Goal: Task Accomplishment & Management: Use online tool/utility

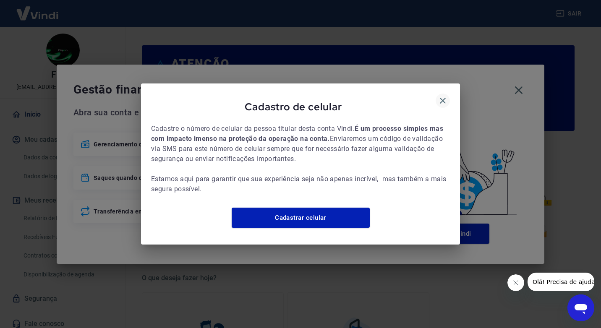
click at [439, 96] on icon "button" at bounding box center [443, 101] width 10 height 10
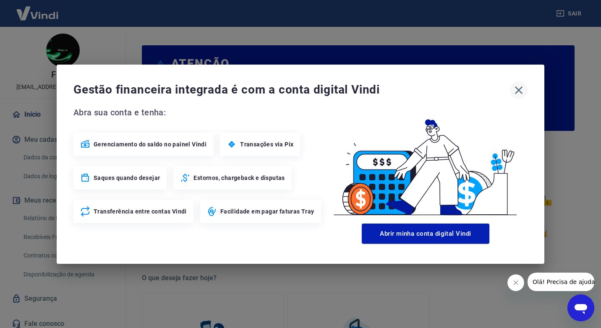
click at [523, 89] on icon "button" at bounding box center [518, 90] width 13 height 13
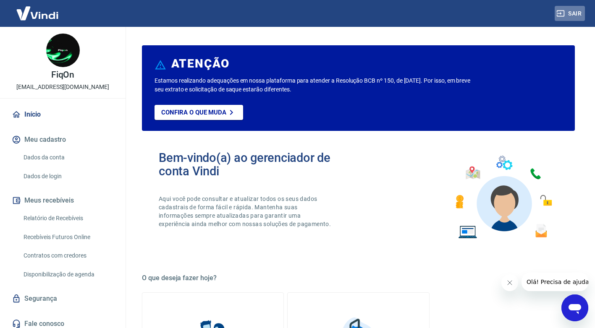
click at [578, 10] on button "Sair" at bounding box center [570, 14] width 30 height 16
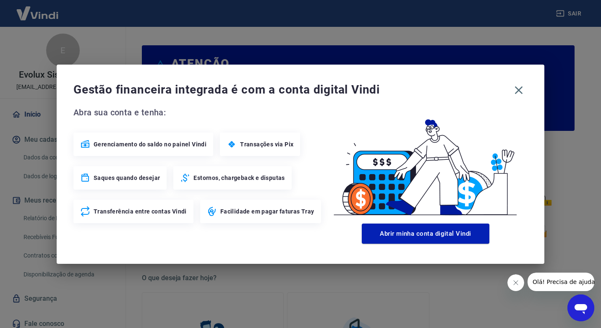
drag, startPoint x: 523, startPoint y: 91, endPoint x: 475, endPoint y: 114, distance: 53.1
click at [521, 92] on icon "button" at bounding box center [518, 90] width 13 height 13
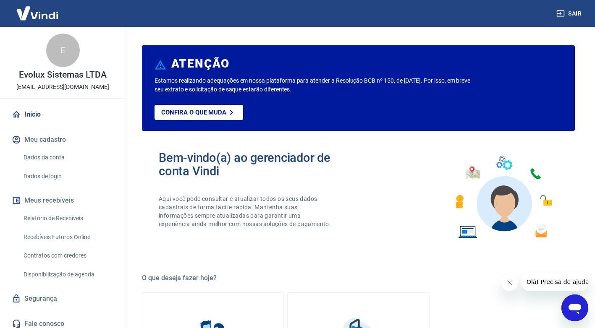
click at [65, 219] on link "Relatório de Recebíveis" at bounding box center [67, 218] width 95 height 17
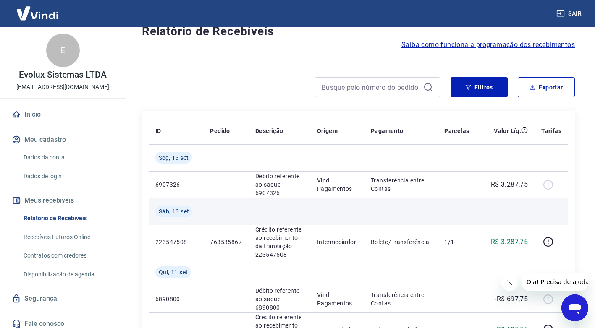
scroll to position [42, 0]
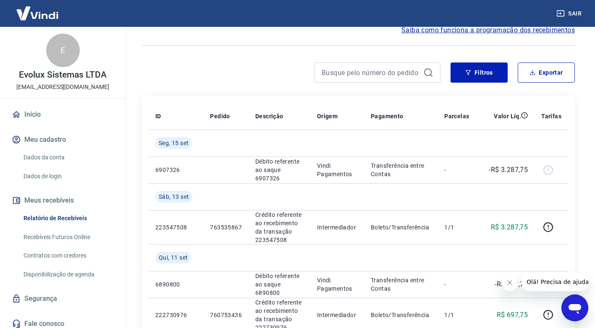
click at [578, 15] on button "Sair" at bounding box center [570, 14] width 30 height 16
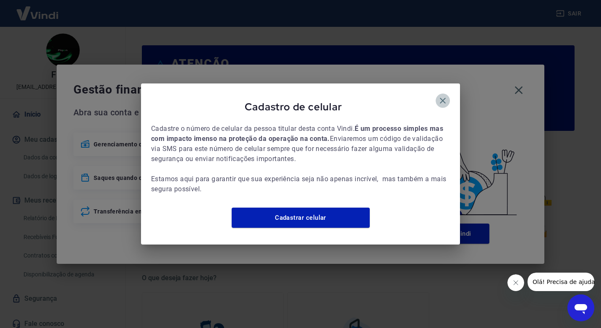
click at [442, 99] on icon "button" at bounding box center [443, 101] width 10 height 10
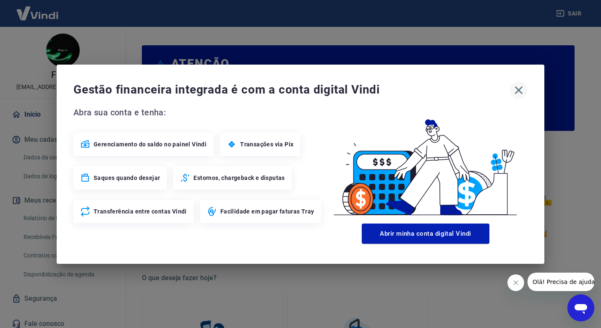
click at [517, 90] on icon "button" at bounding box center [518, 90] width 13 height 13
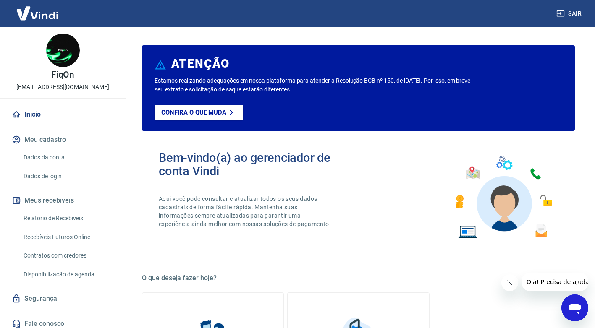
click at [76, 214] on link "Relatório de Recebíveis" at bounding box center [67, 218] width 95 height 17
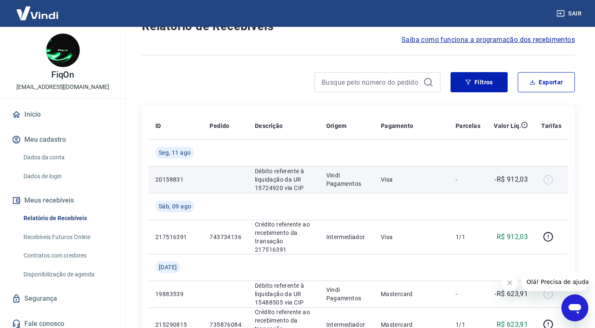
scroll to position [42, 0]
